Goal: Task Accomplishment & Management: Manage account settings

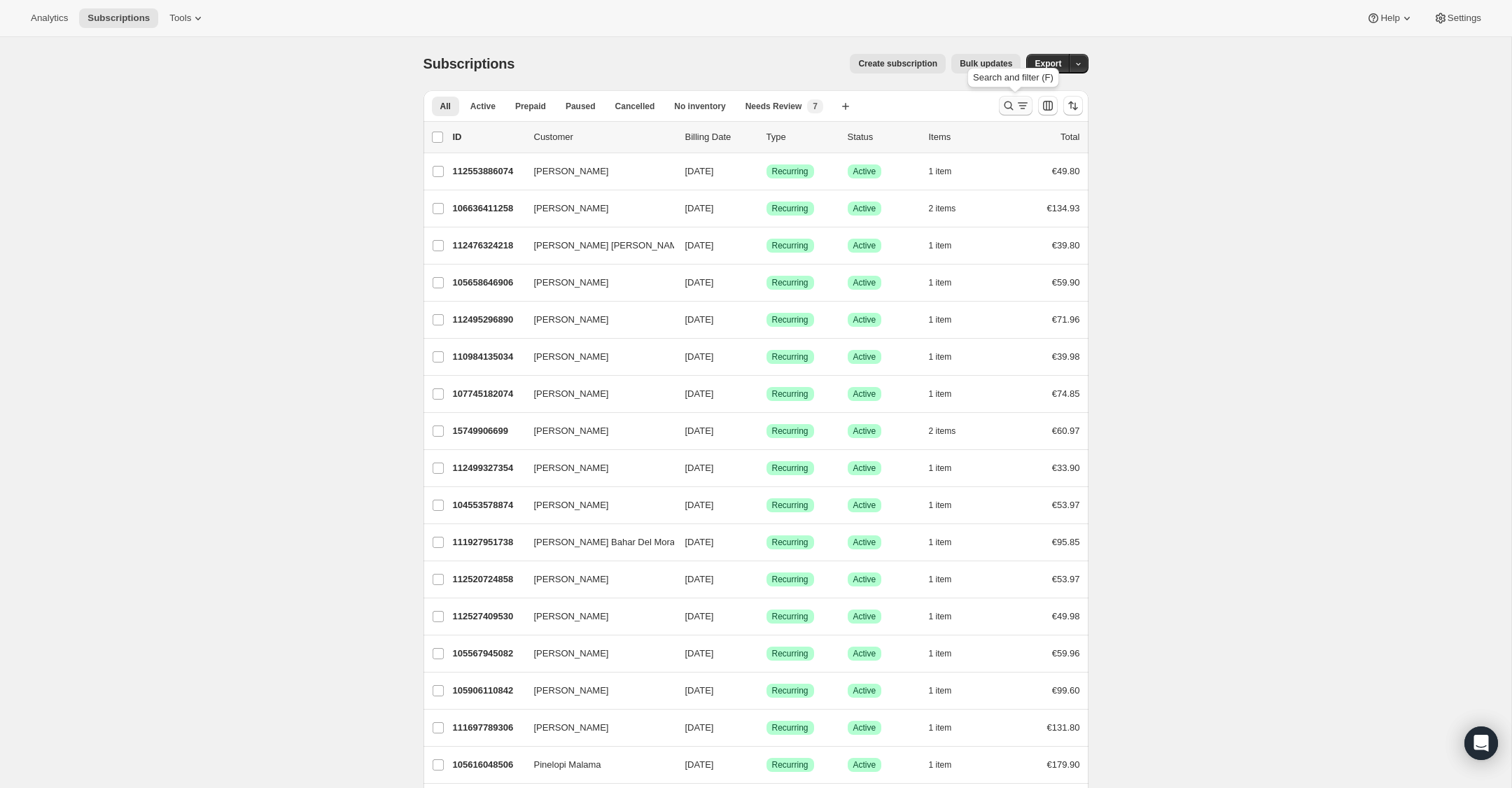
click at [1009, 105] on icon "Search and filter results" at bounding box center [1009, 106] width 14 height 14
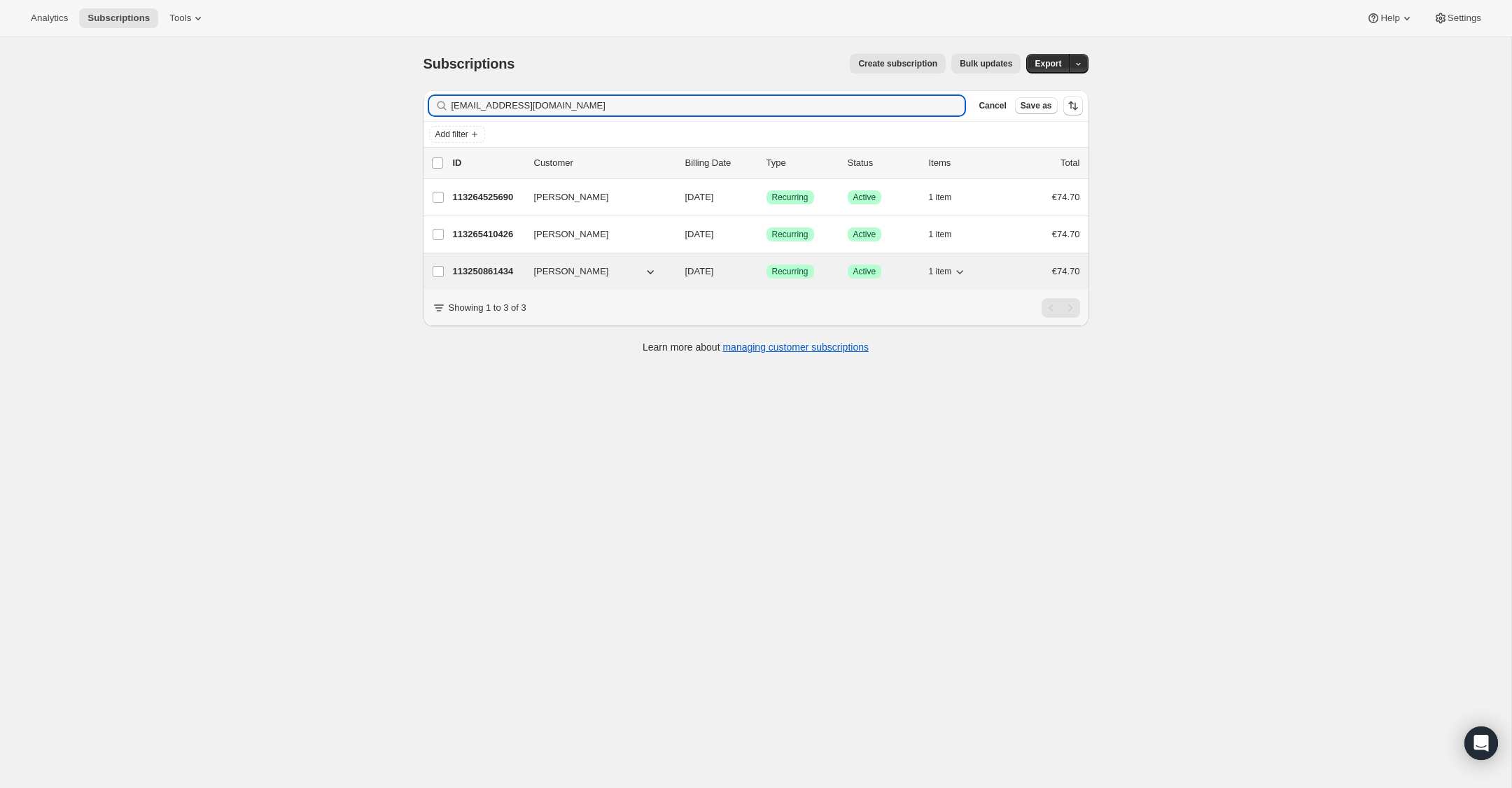
type input "[EMAIL_ADDRESS][DOMAIN_NAME]"
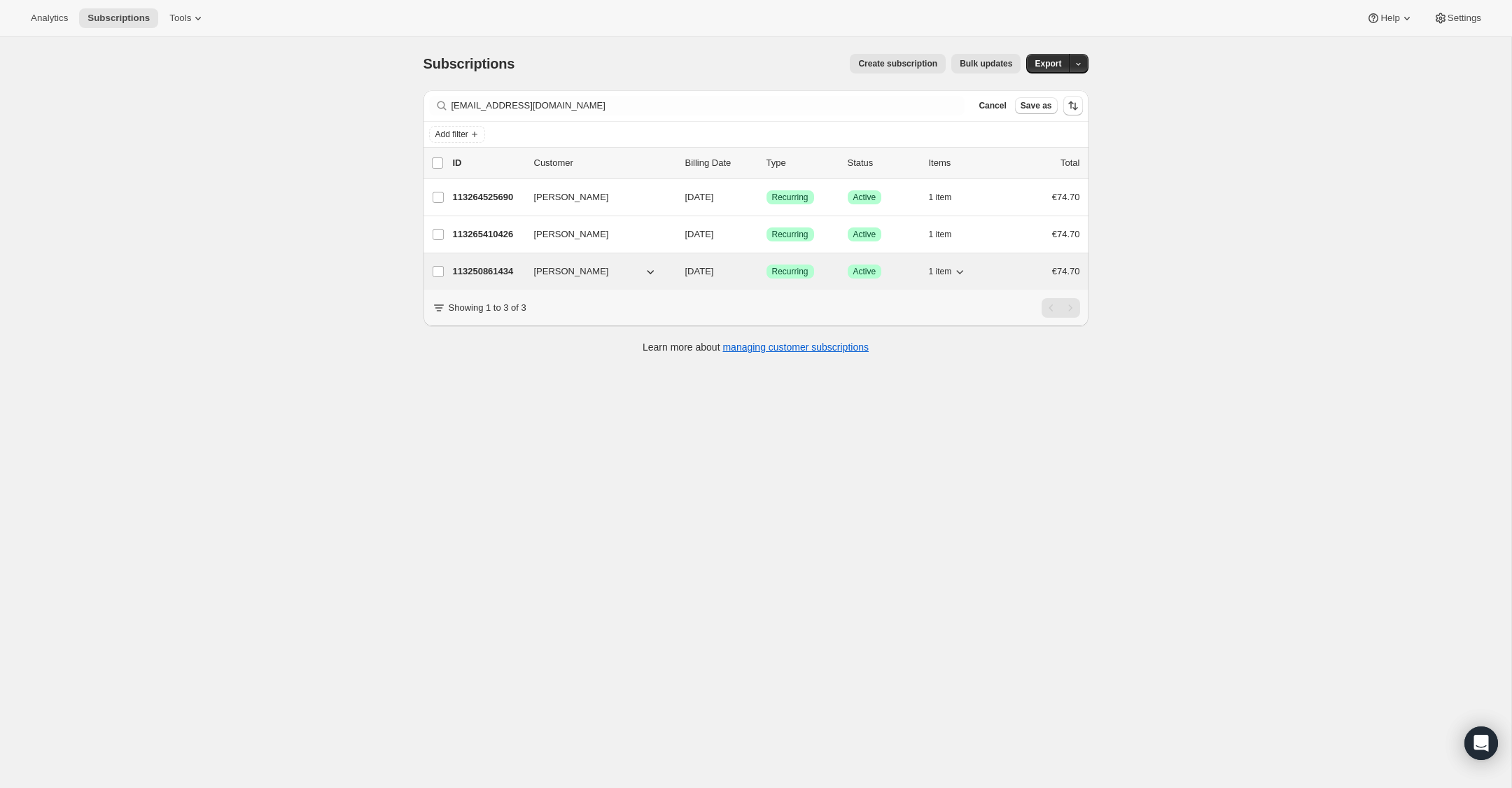
click at [488, 271] on p "113250861434" at bounding box center [488, 272] width 70 height 14
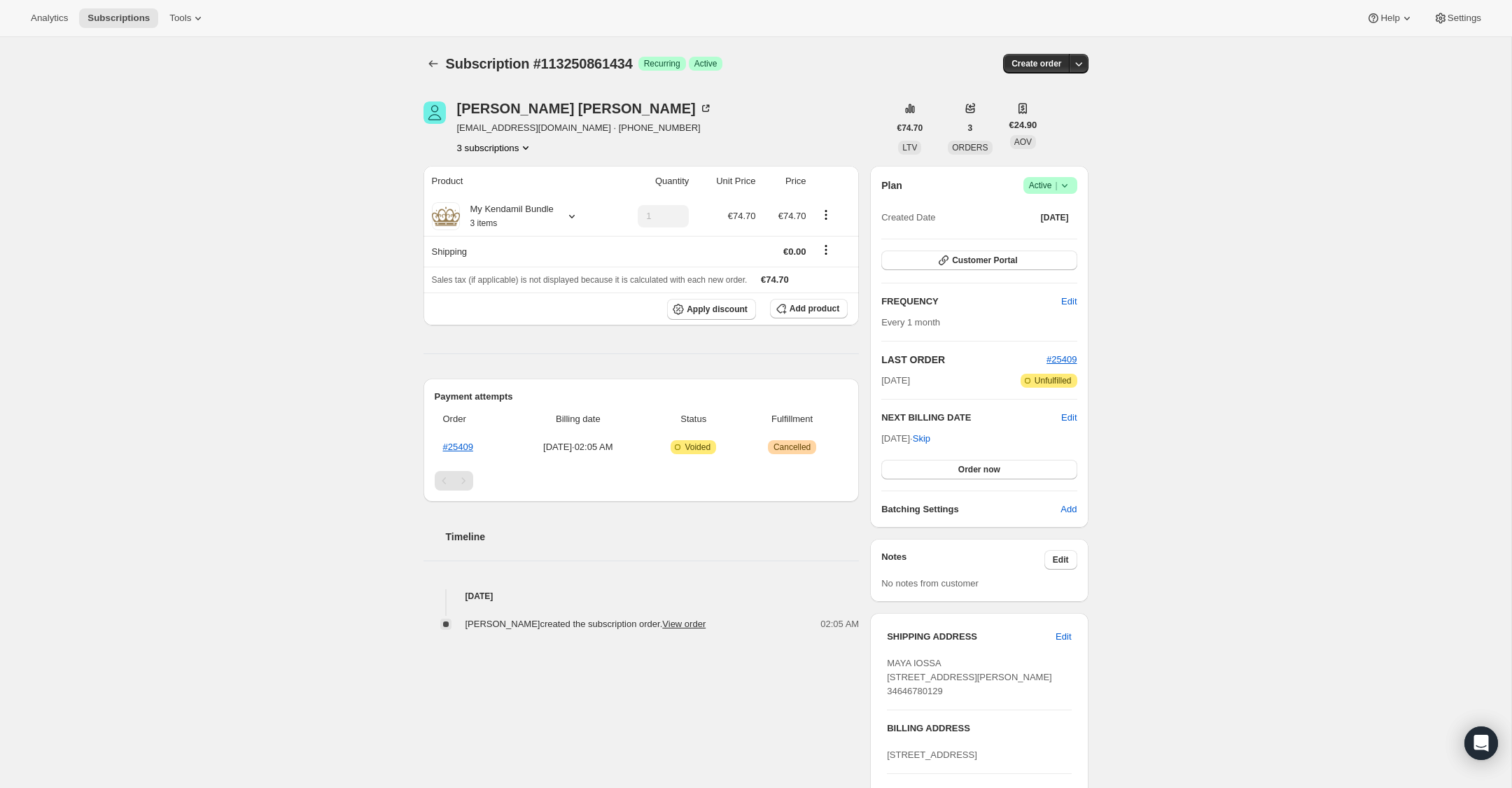
click at [1069, 186] on icon at bounding box center [1065, 186] width 14 height 14
click at [1062, 237] on span "Cancel subscription" at bounding box center [1046, 237] width 79 height 11
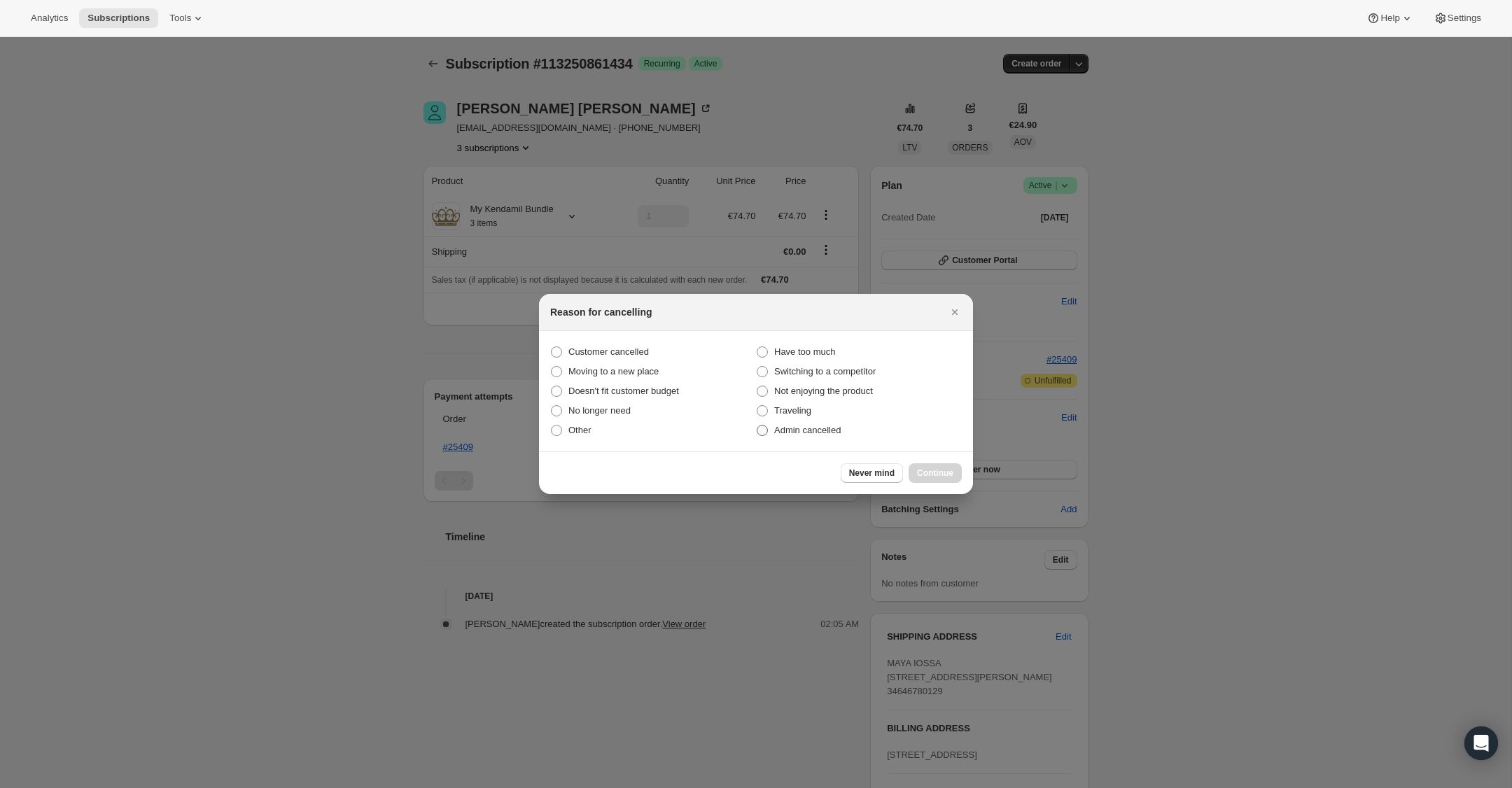
click at [758, 430] on span ":rbv:" at bounding box center [762, 430] width 11 height 11
click at [757, 425] on input "Admin cancelled" at bounding box center [757, 425] width 1 height 1
radio input "true"
click at [919, 471] on span "Continue" at bounding box center [935, 473] width 36 height 11
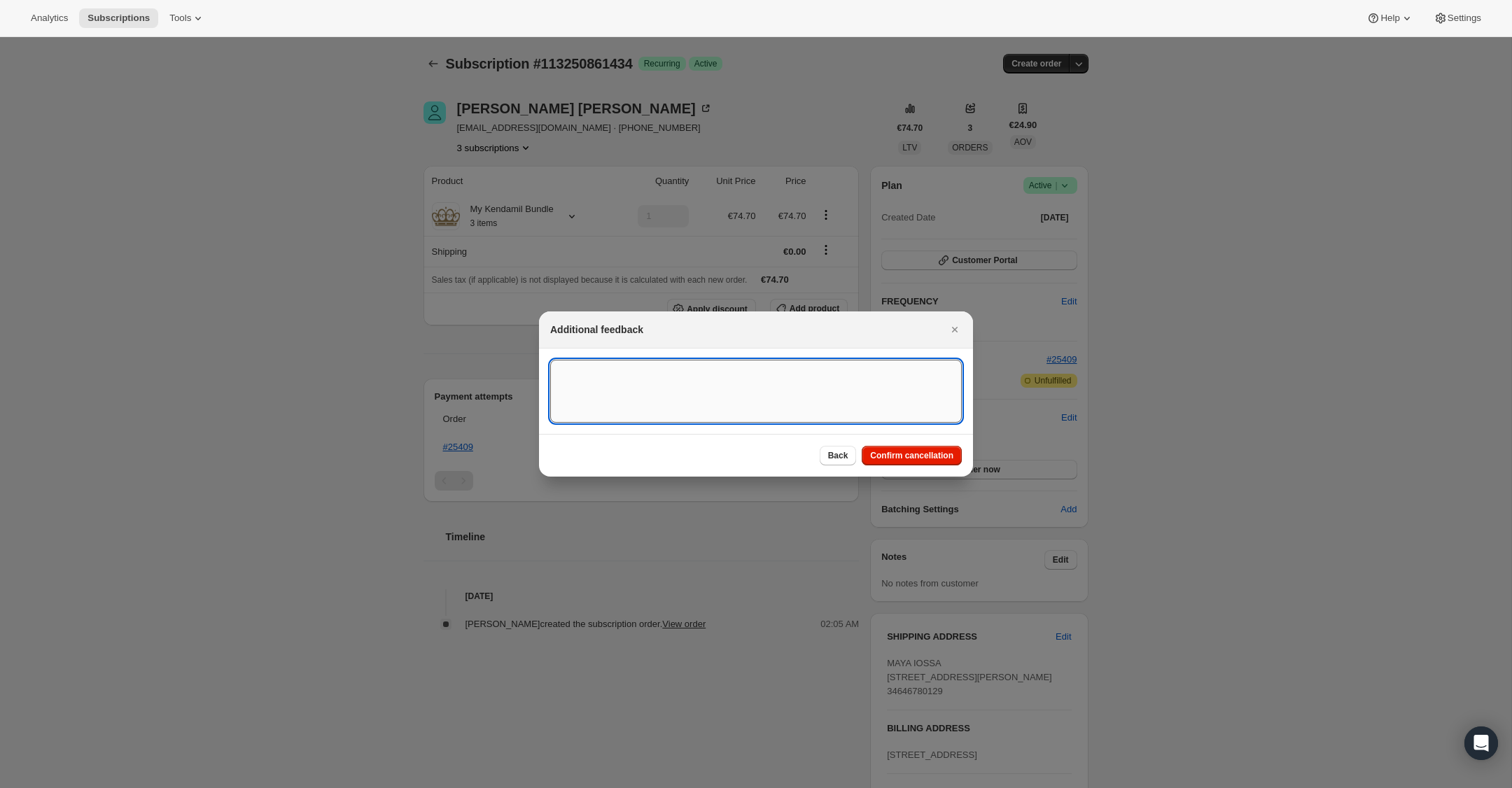
click at [683, 401] on textarea ":rbv:" at bounding box center [756, 391] width 412 height 63
type textarea "US Billing"
click at [911, 454] on span "Confirm cancellation" at bounding box center [912, 456] width 84 height 11
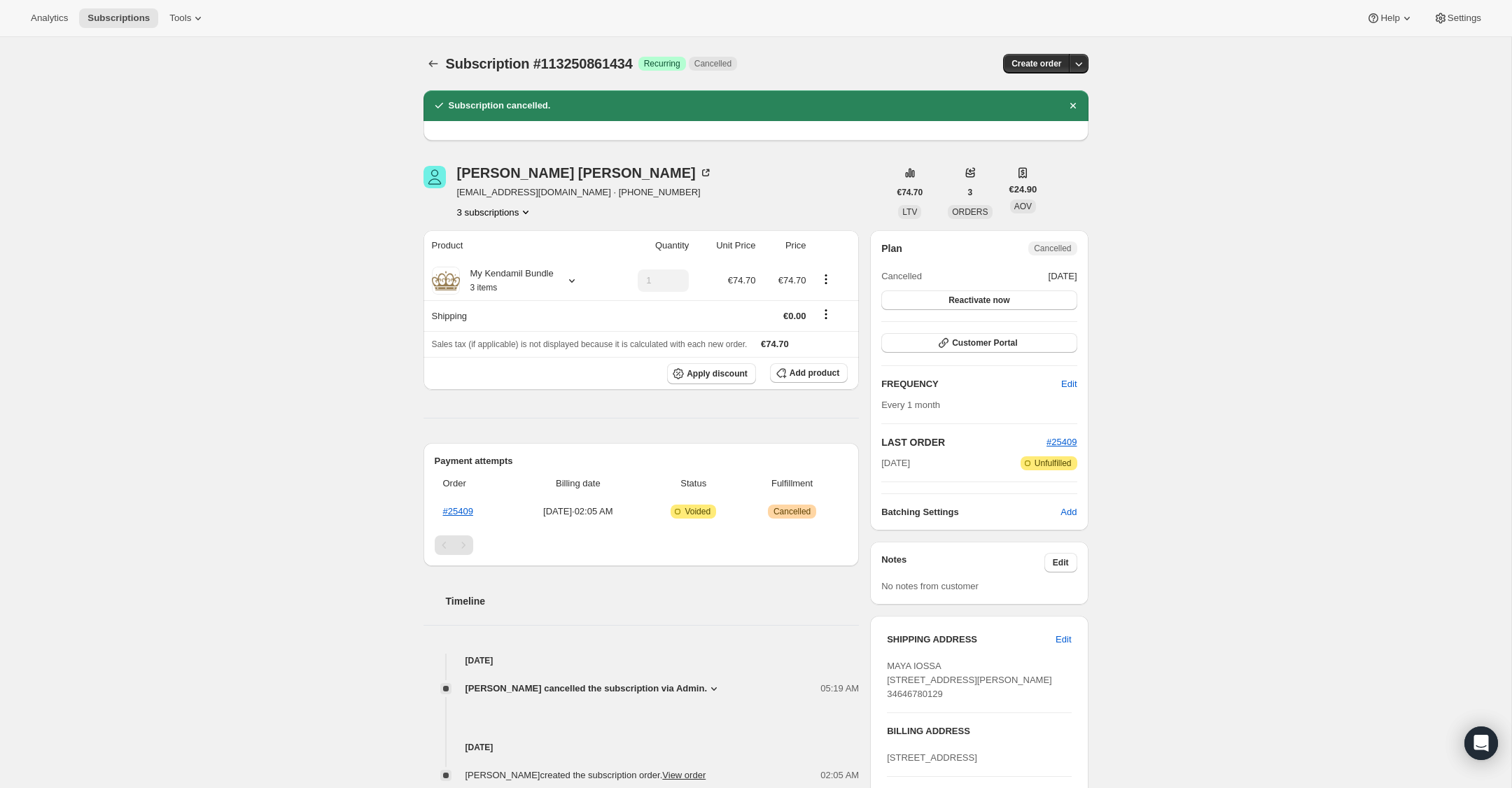
click at [529, 215] on icon "Product actions" at bounding box center [526, 212] width 14 height 14
click at [525, 259] on span "113264525690" at bounding box center [493, 263] width 102 height 14
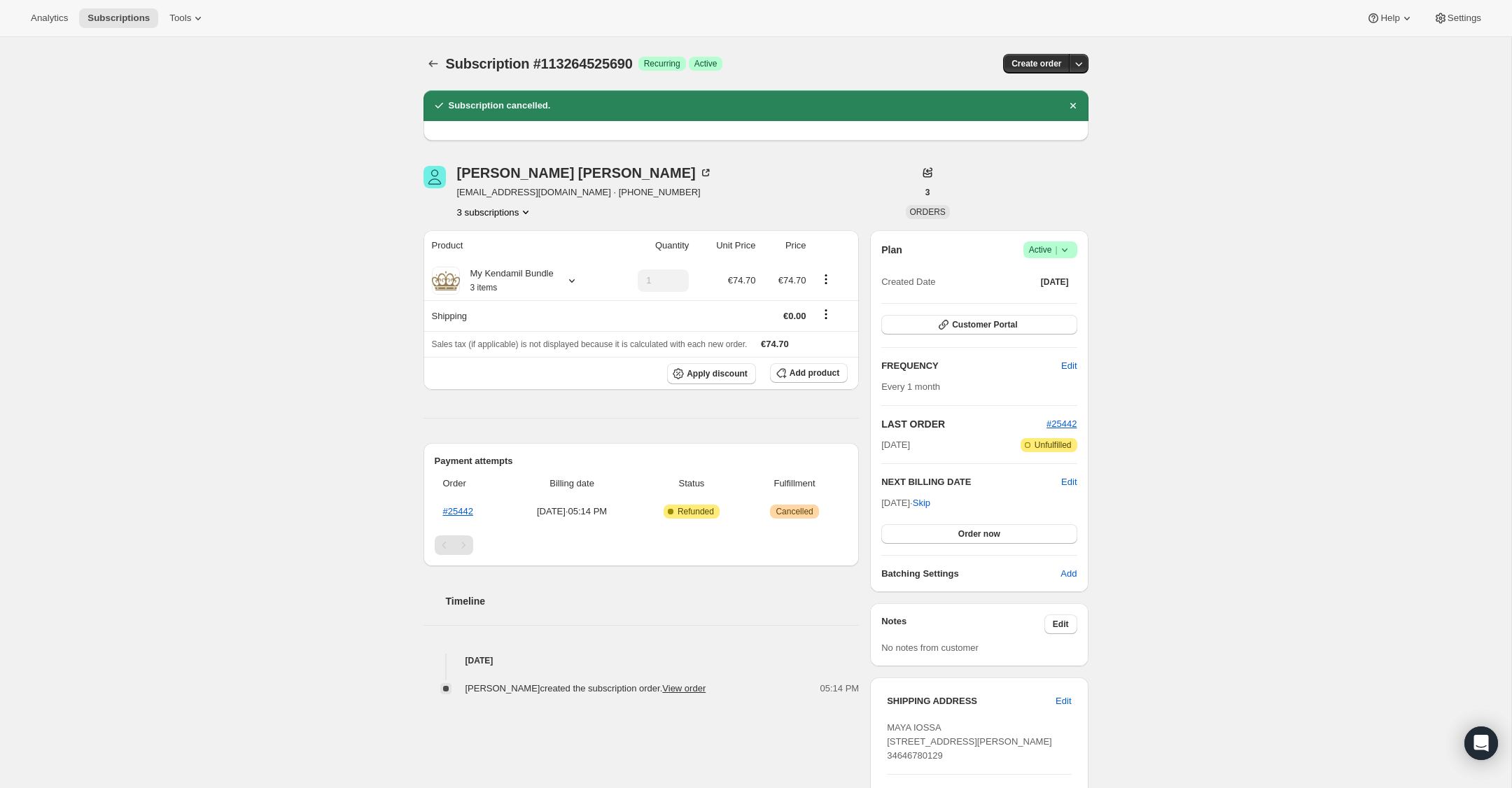
click at [1065, 247] on icon at bounding box center [1065, 250] width 14 height 14
click at [1054, 300] on span "Cancel subscription" at bounding box center [1046, 301] width 79 height 11
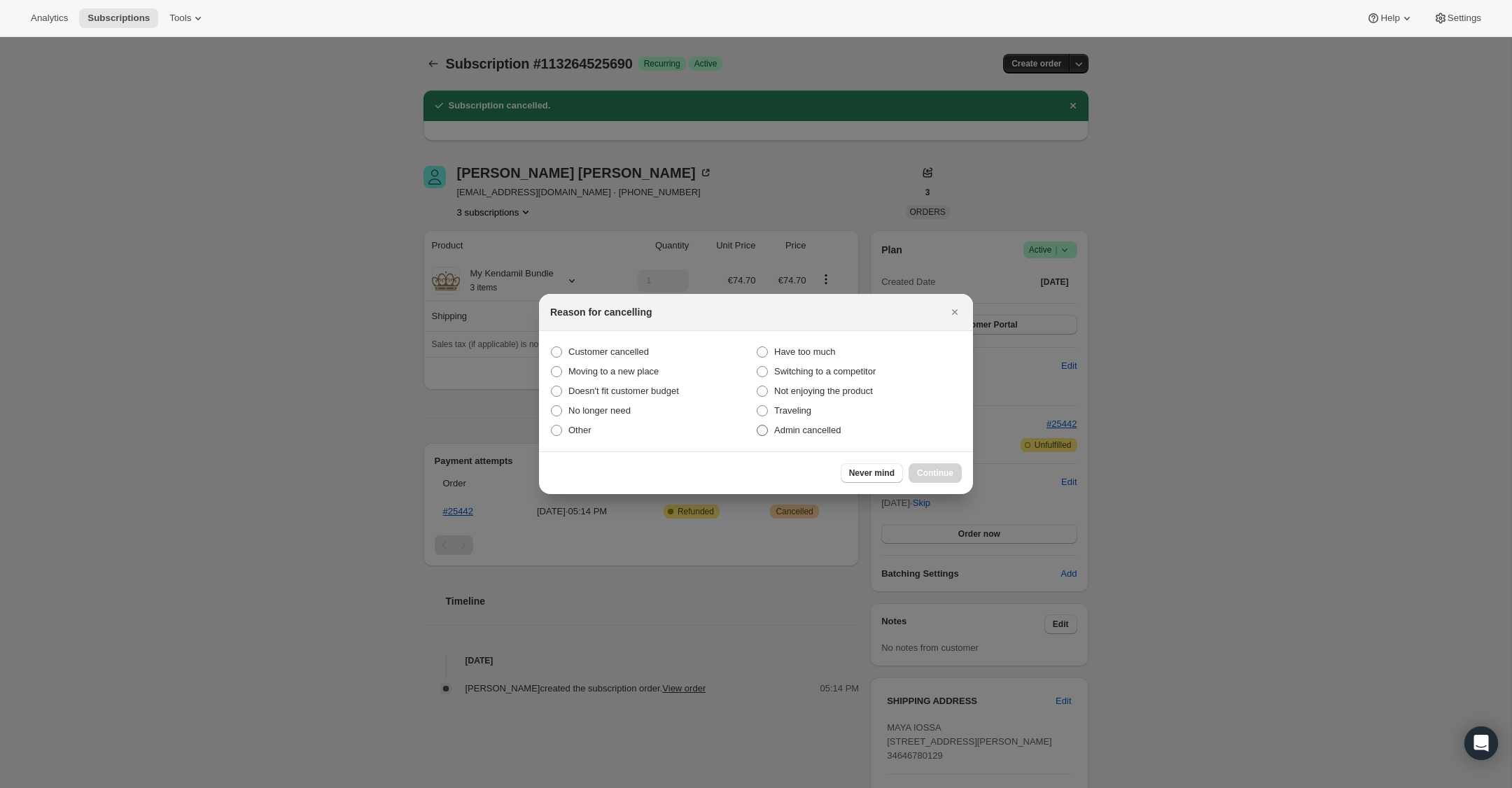
click at [760, 425] on span ":rhj:" at bounding box center [762, 430] width 11 height 11
click at [757, 425] on input "Admin cancelled" at bounding box center [757, 425] width 1 height 1
radio input "true"
click at [943, 475] on span "Continue" at bounding box center [935, 473] width 36 height 11
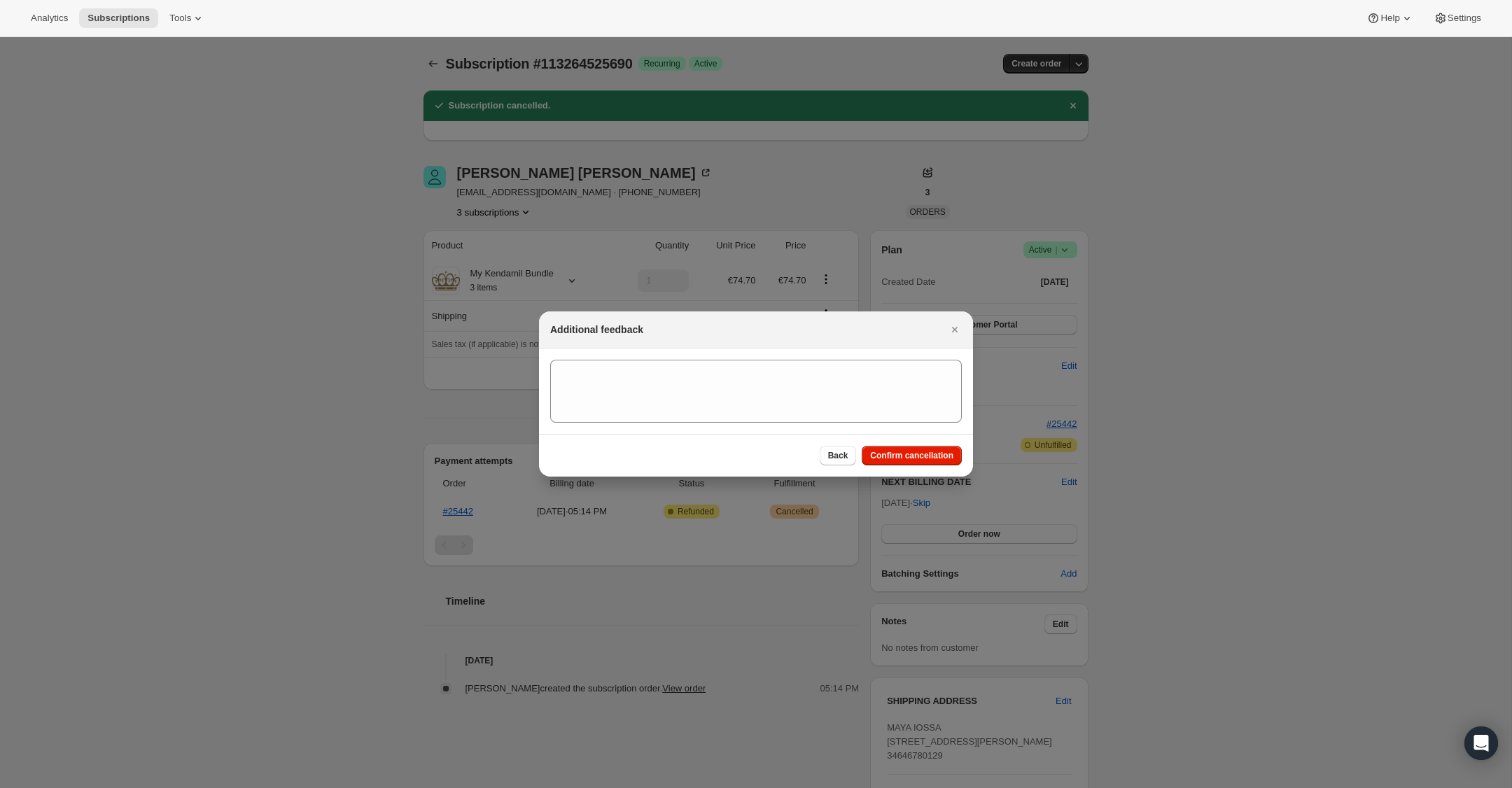
click at [822, 358] on section ":rhj:" at bounding box center [756, 391] width 434 height 86
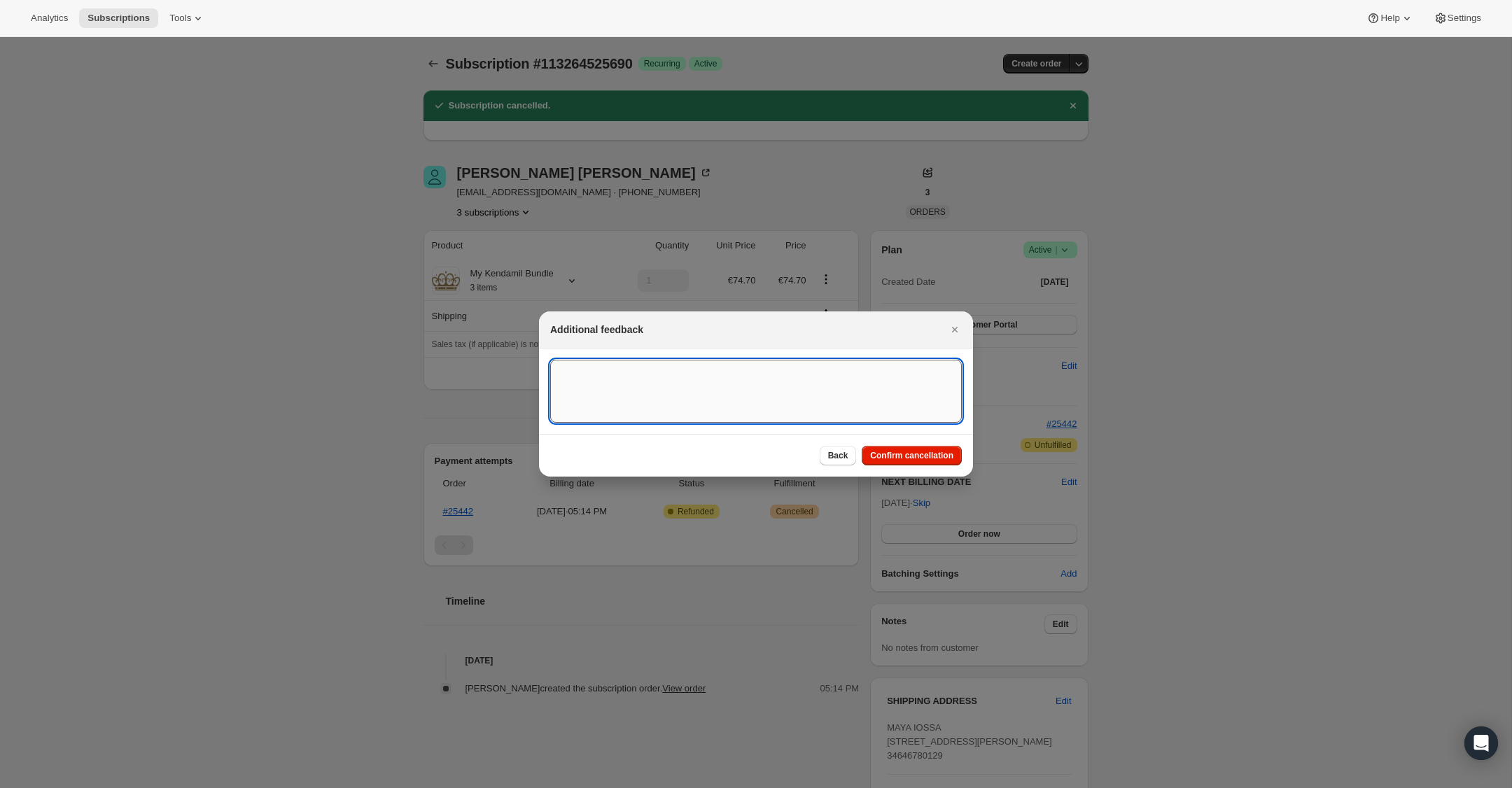
click at [825, 371] on textarea ":rhj:" at bounding box center [756, 391] width 412 height 63
type textarea "US Billing"
click at [936, 458] on span "Confirm cancellation" at bounding box center [912, 456] width 84 height 11
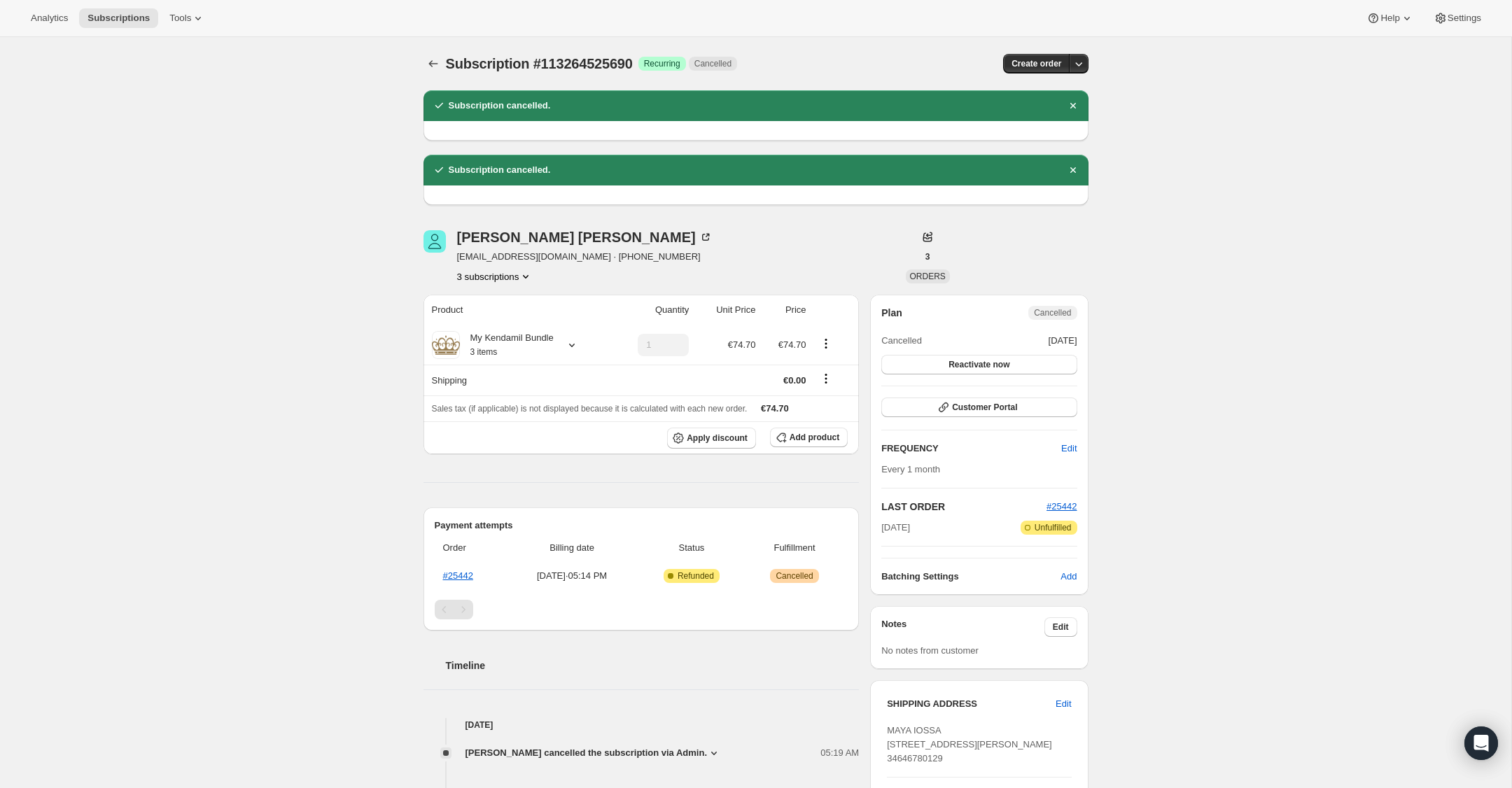
click at [493, 277] on button "3 subscriptions" at bounding box center [495, 277] width 76 height 14
click at [489, 350] on span "113265410426" at bounding box center [473, 350] width 61 height 11
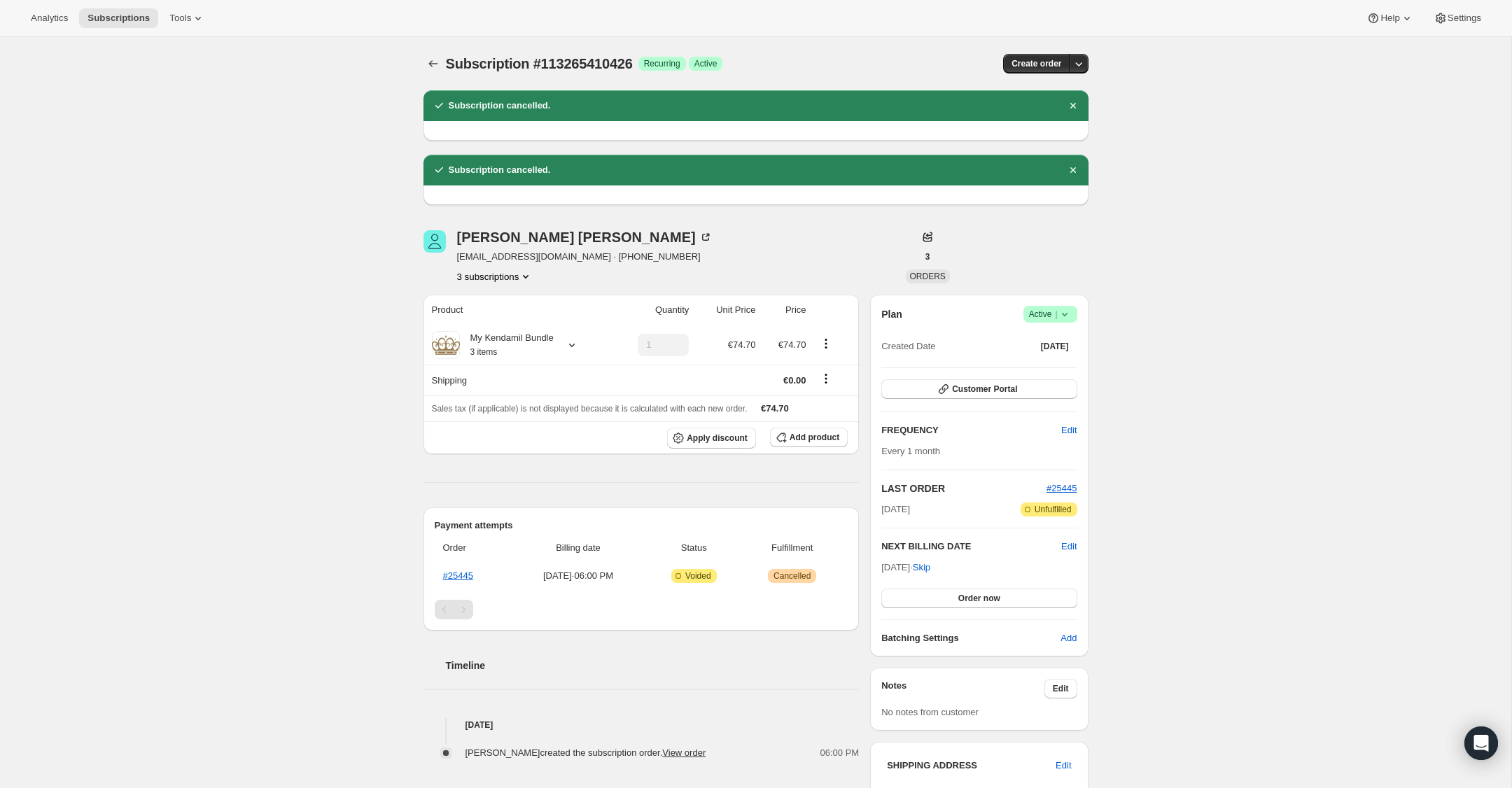
scroll to position [7, 0]
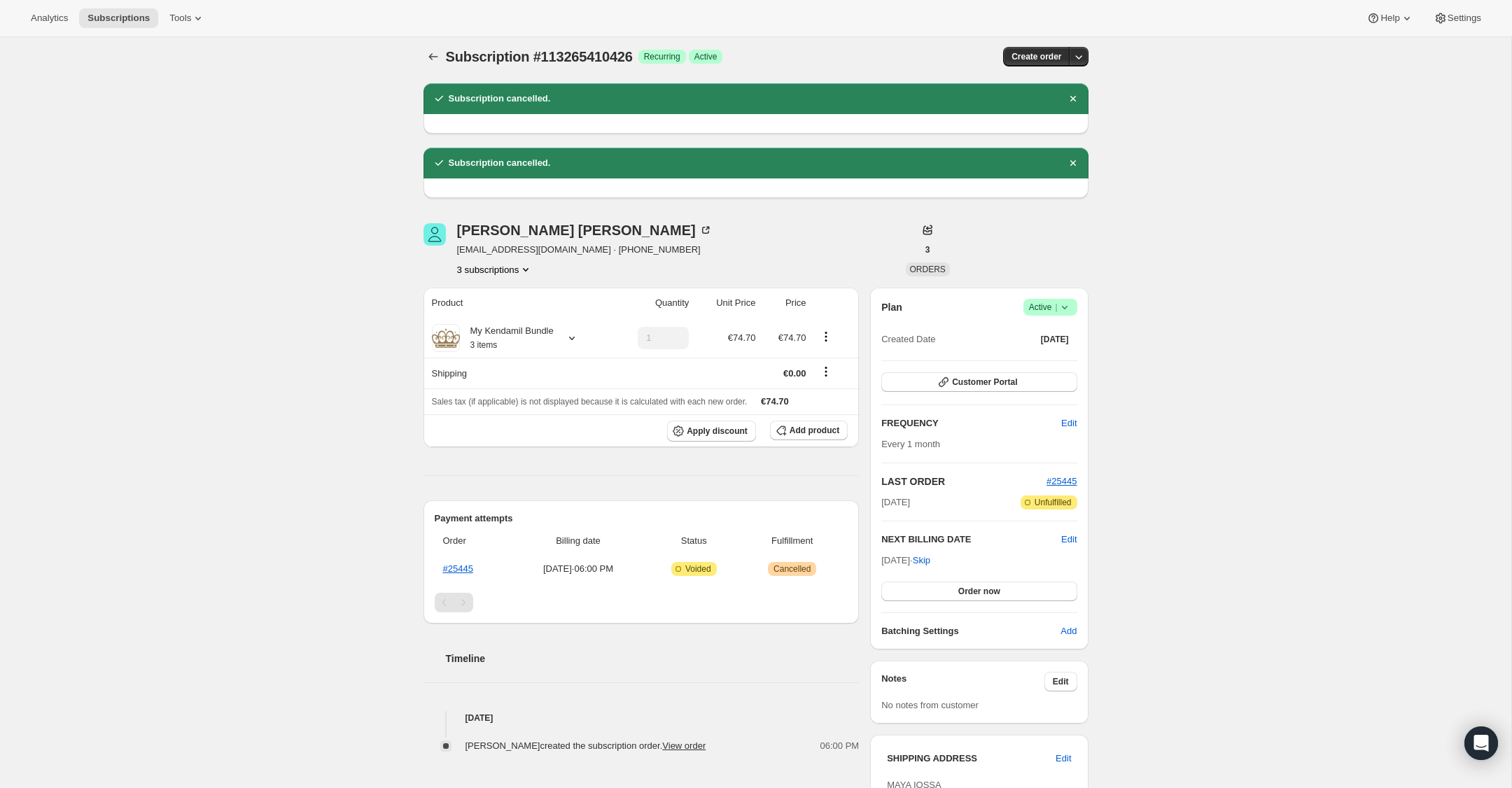
click at [1066, 303] on icon at bounding box center [1065, 308] width 14 height 14
click at [1054, 371] on div "Pause subscription Cancel subscription" at bounding box center [1046, 346] width 96 height 54
click at [1054, 363] on span "Cancel subscription" at bounding box center [1046, 358] width 79 height 11
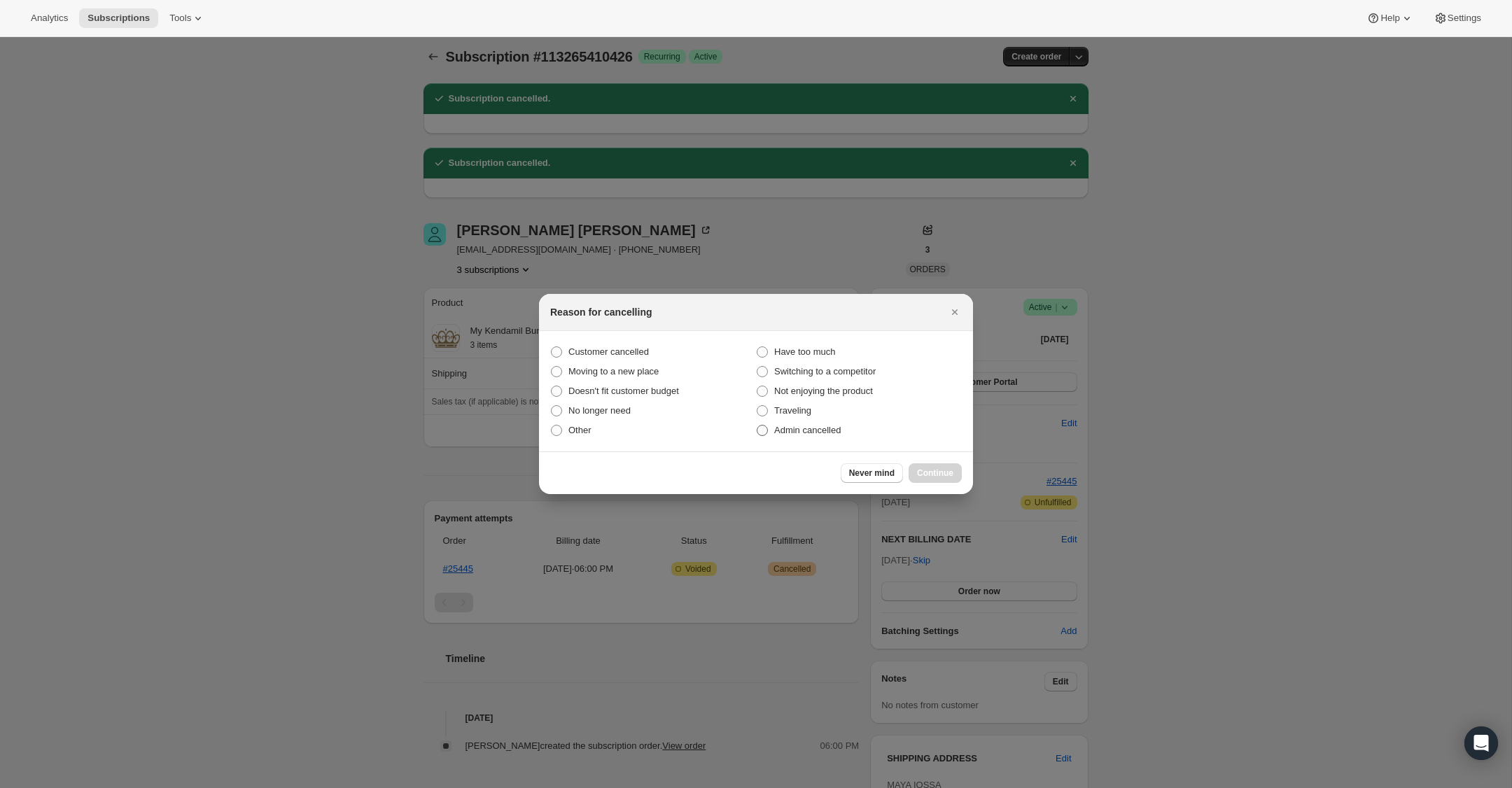
click at [762, 428] on span ":rmk:" at bounding box center [762, 430] width 11 height 11
click at [757, 425] on input "Admin cancelled" at bounding box center [757, 425] width 1 height 1
radio input "true"
click at [927, 472] on span "Continue" at bounding box center [935, 473] width 36 height 11
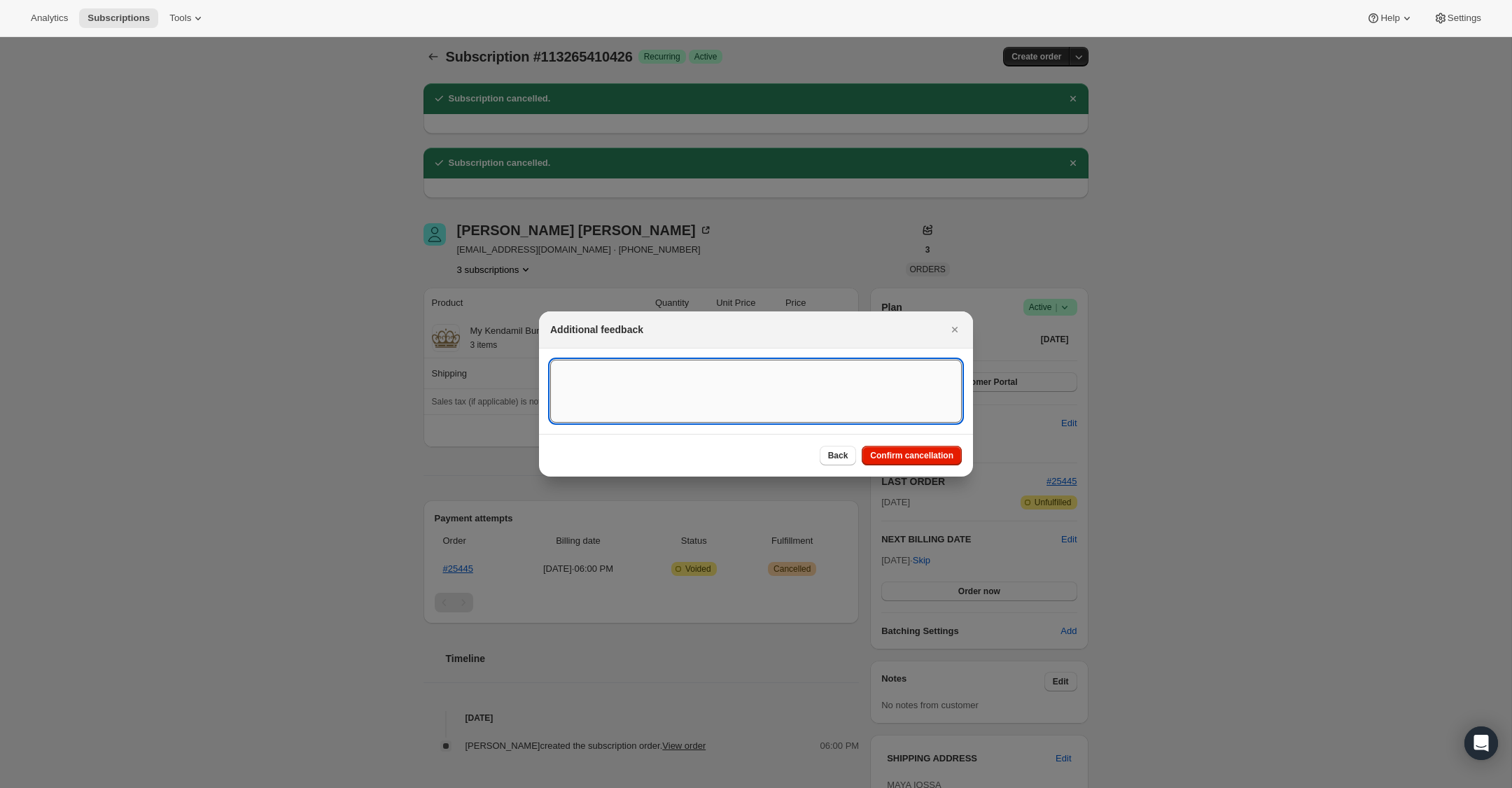
click at [756, 378] on textarea ":rmk:" at bounding box center [756, 391] width 412 height 63
type textarea "US Billing"
click at [914, 461] on button "Confirm cancellation" at bounding box center [912, 455] width 100 height 19
